Goal: Task Accomplishment & Management: Use online tool/utility

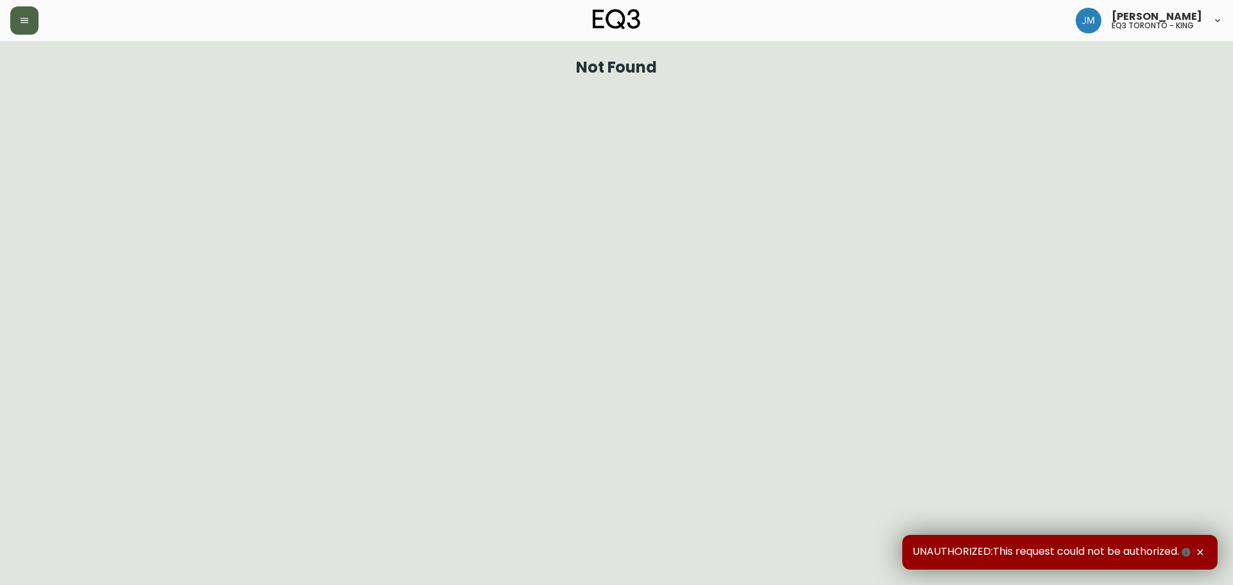
click at [34, 19] on button "button" at bounding box center [24, 20] width 28 height 28
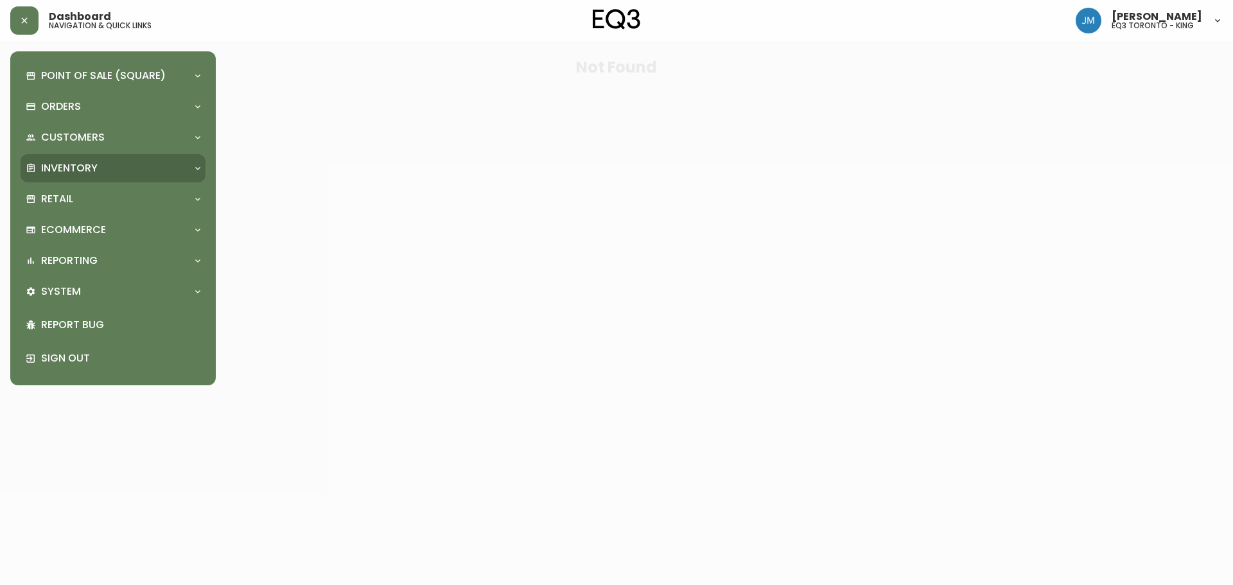
click at [58, 174] on p "Inventory" at bounding box center [69, 168] width 57 height 14
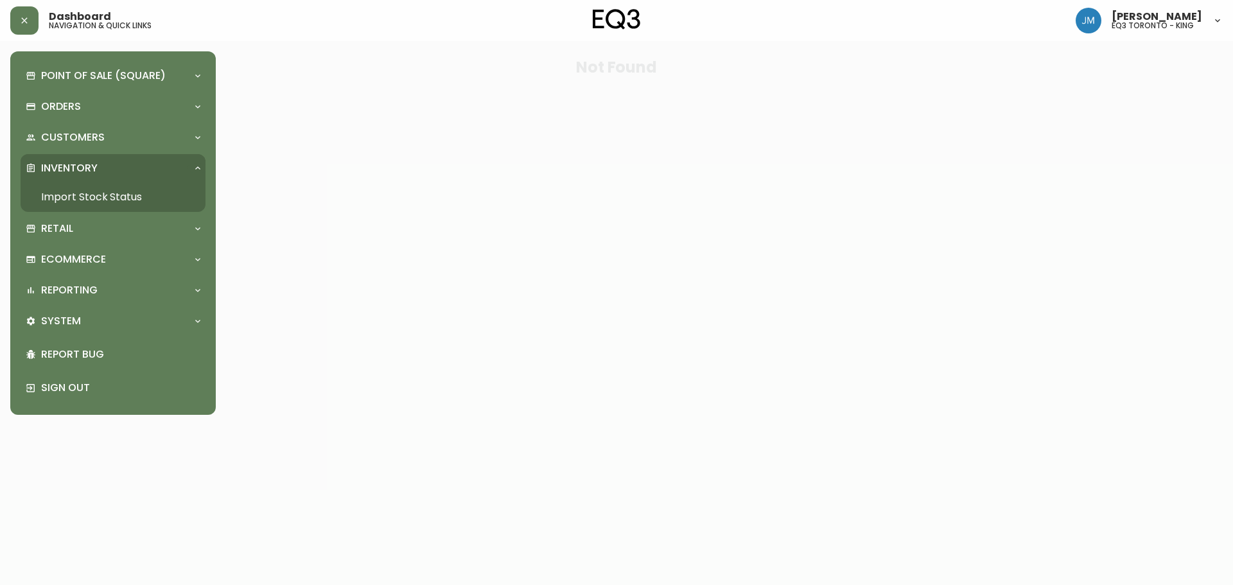
click at [70, 193] on link "Import Stock Status" at bounding box center [113, 197] width 185 height 30
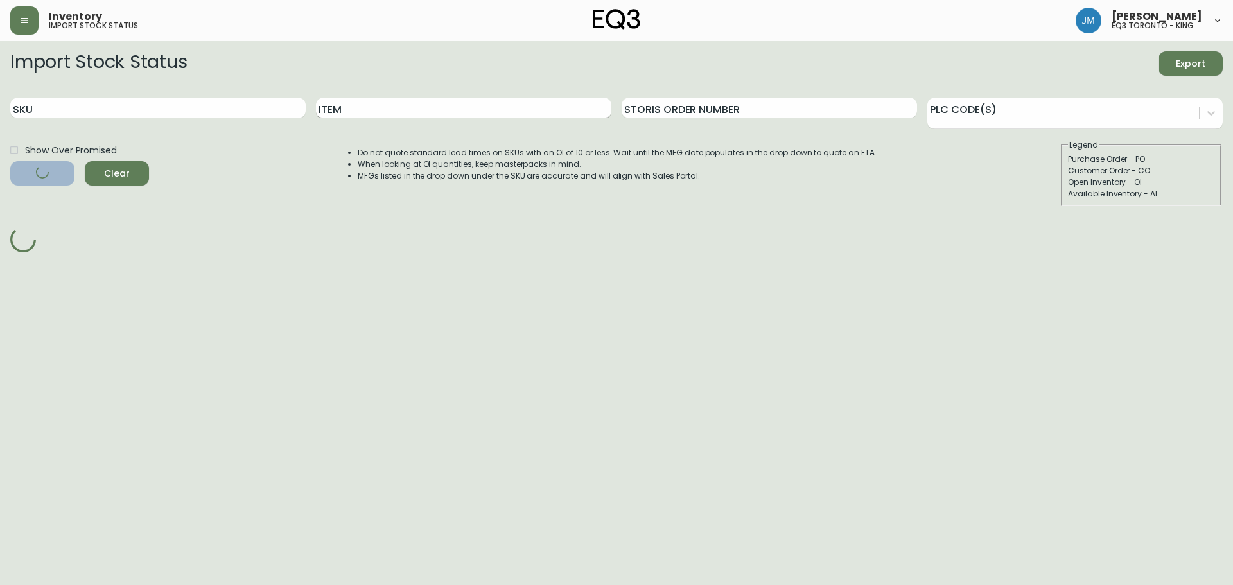
click at [329, 109] on input "Item" at bounding box center [463, 108] width 295 height 21
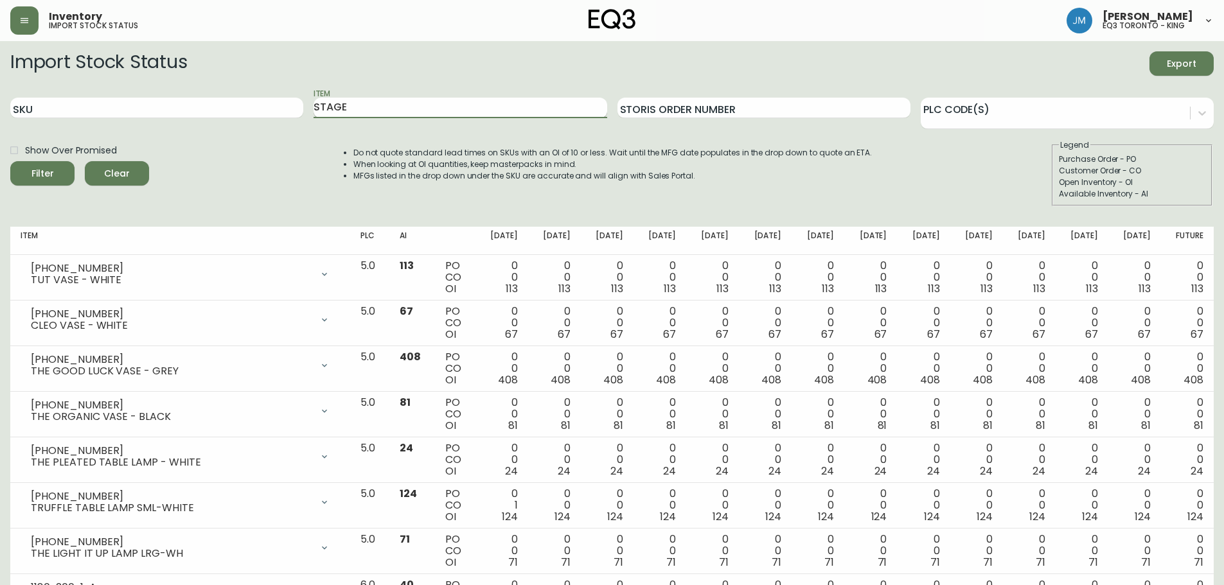
type input "STAGE"
click at [10, 161] on button "Filter" at bounding box center [42, 173] width 64 height 24
